Goal: Task Accomplishment & Management: Manage account settings

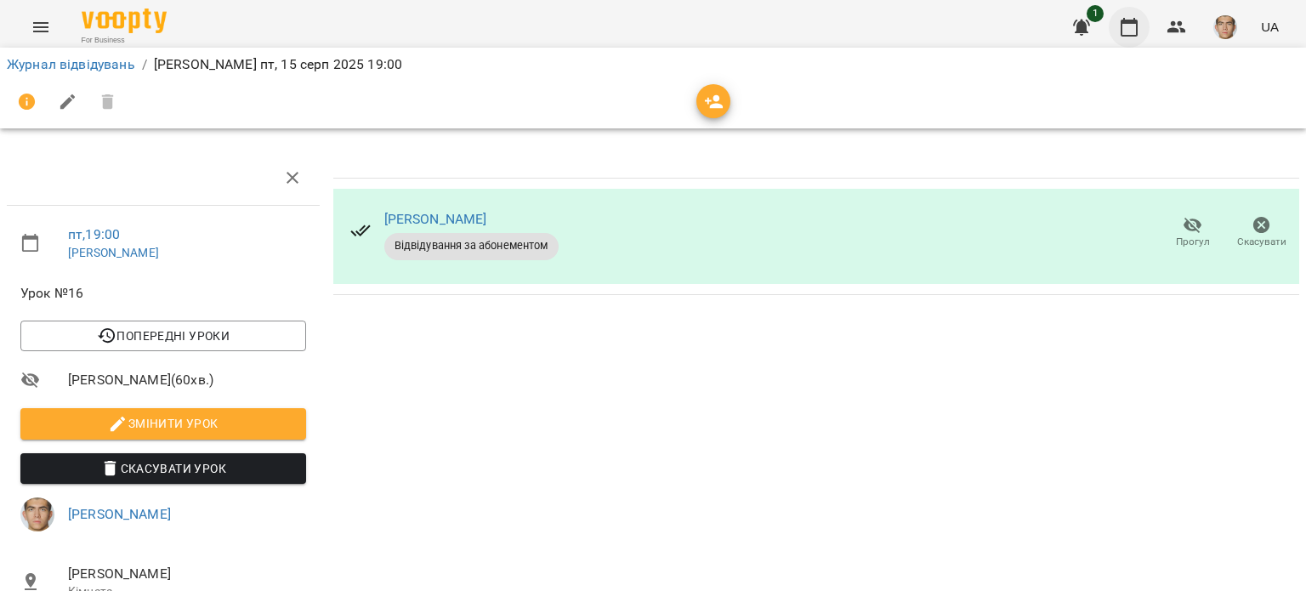
click at [1139, 25] on icon "button" at bounding box center [1129, 27] width 20 height 20
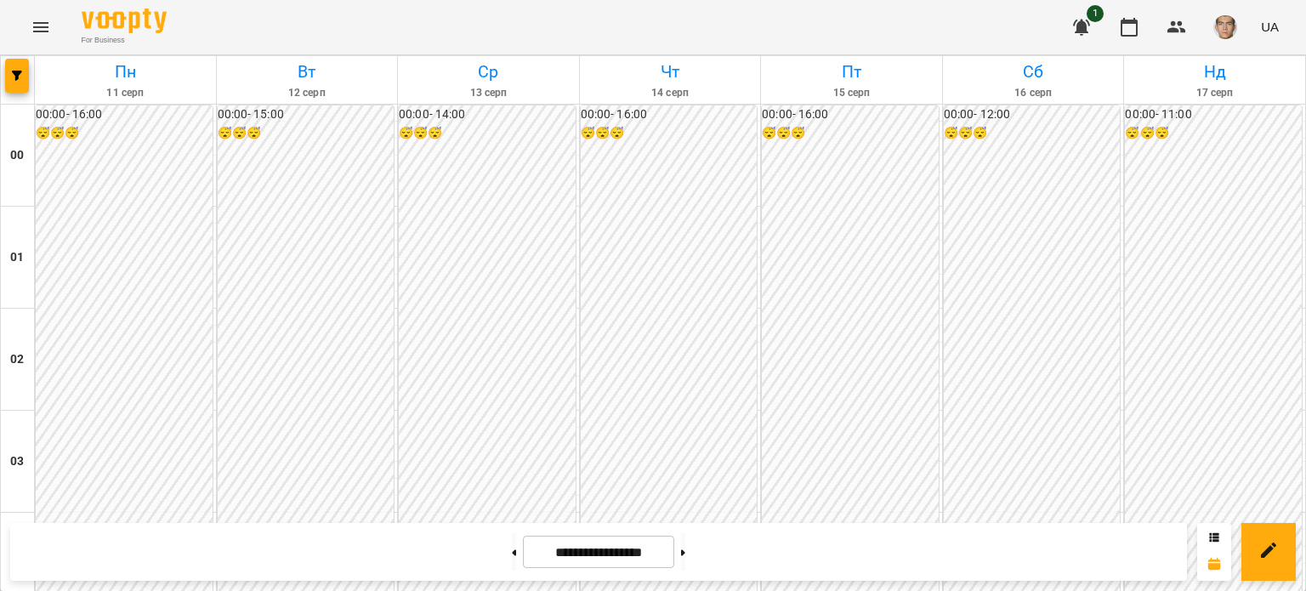
scroll to position [1361, 0]
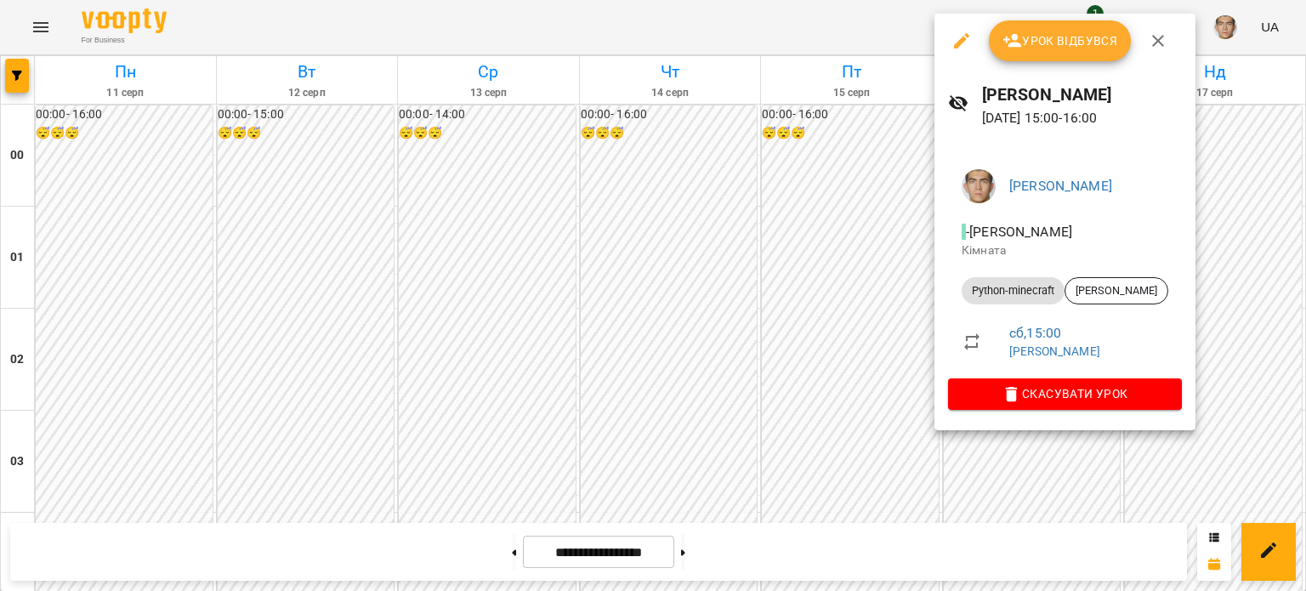
click at [1046, 32] on span "Урок відбувся" at bounding box center [1061, 41] width 116 height 20
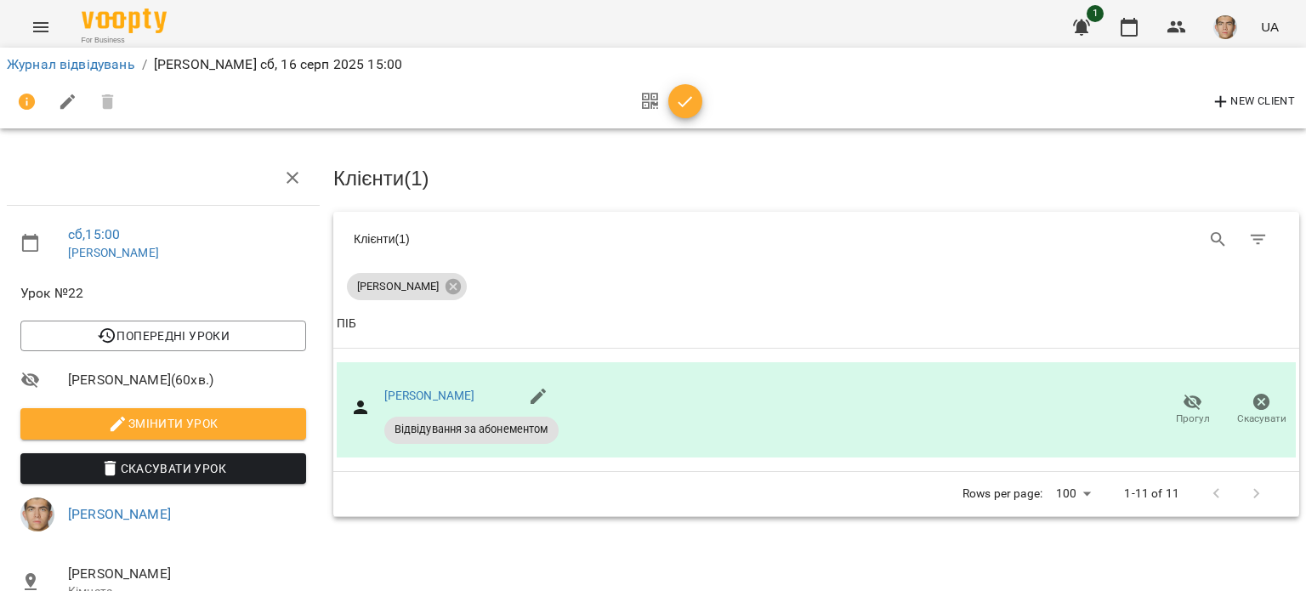
click at [696, 108] on span "button" at bounding box center [685, 102] width 34 height 20
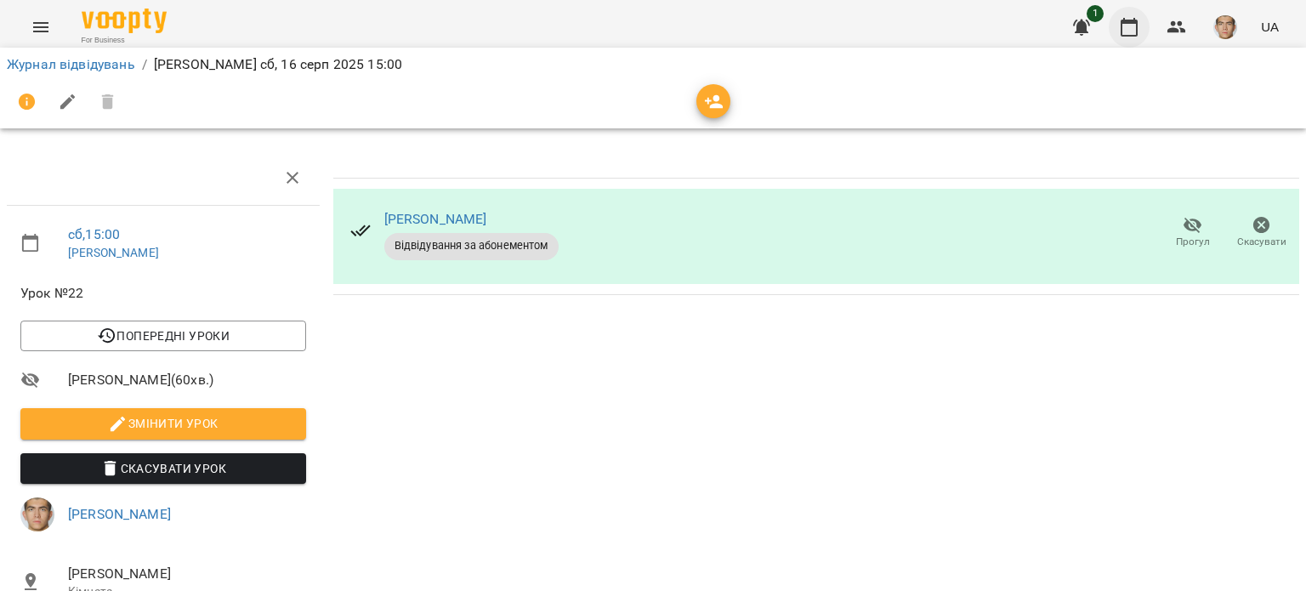
click at [1129, 30] on icon "button" at bounding box center [1129, 27] width 20 height 20
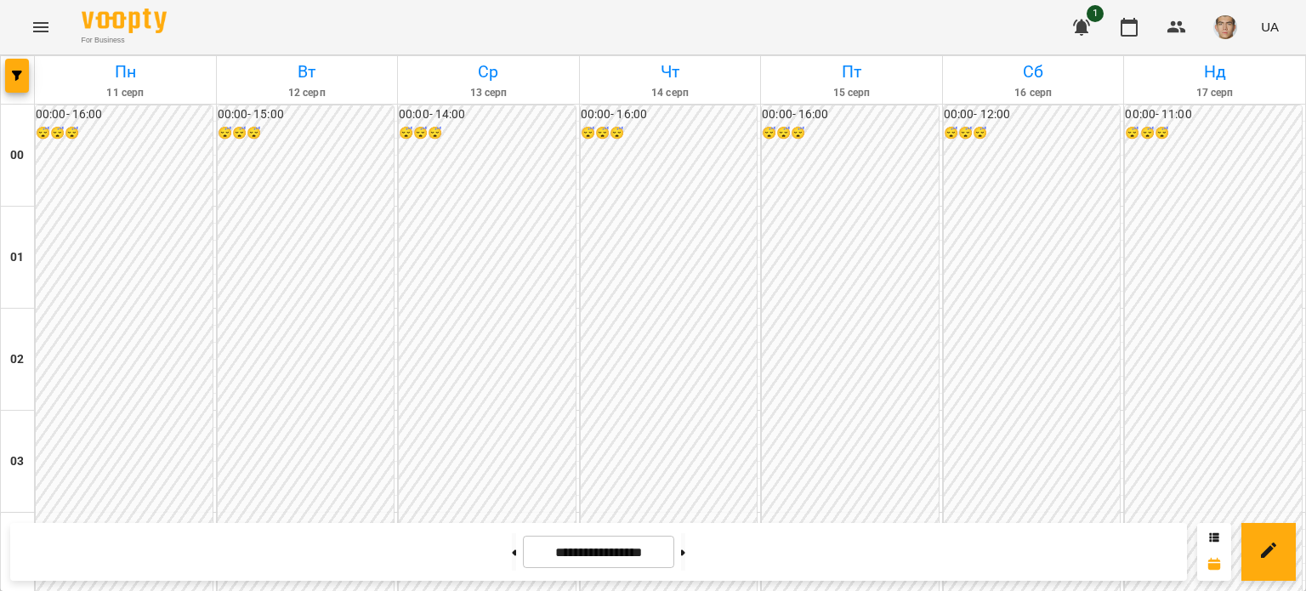
scroll to position [1276, 0]
